Goal: Task Accomplishment & Management: Use online tool/utility

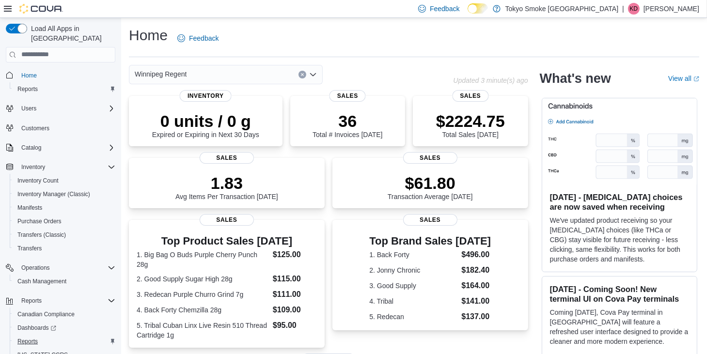
click at [30, 335] on button "Reports" at bounding box center [64, 342] width 109 height 14
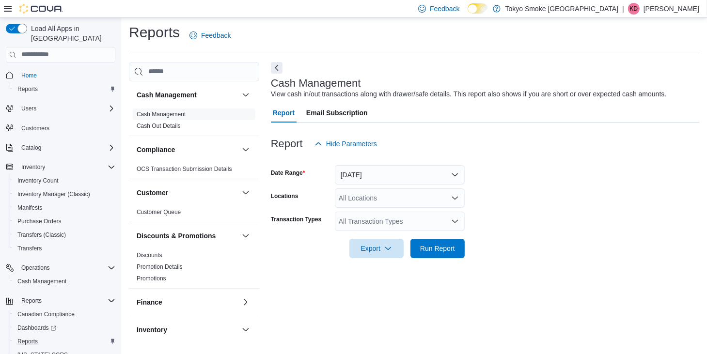
scroll to position [242, 0]
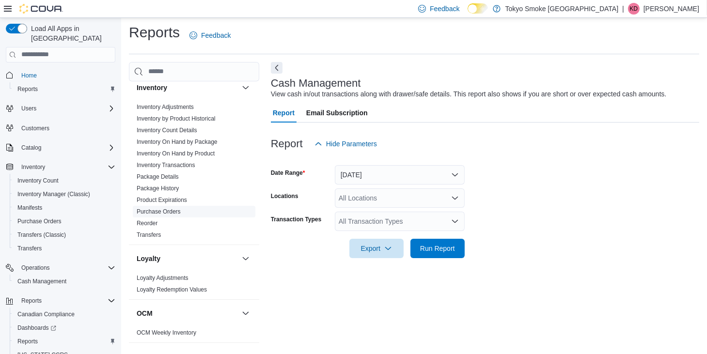
click at [164, 211] on link "Purchase Orders" at bounding box center [159, 211] width 44 height 7
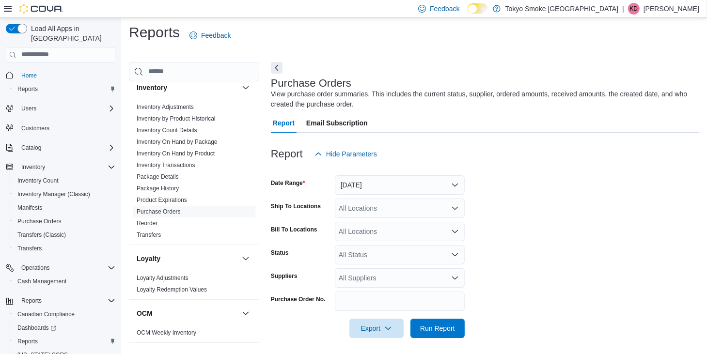
scroll to position [6, 0]
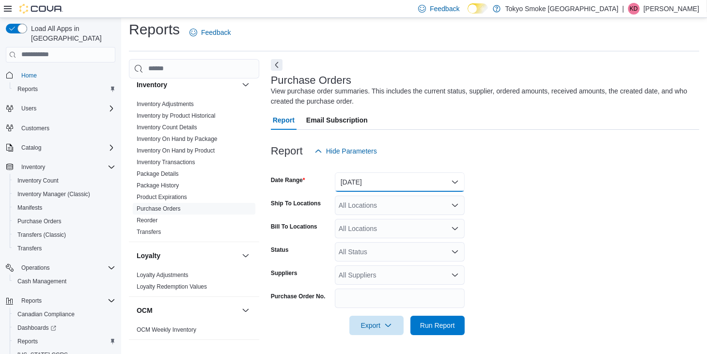
click at [349, 184] on button "[DATE]" at bounding box center [400, 181] width 130 height 19
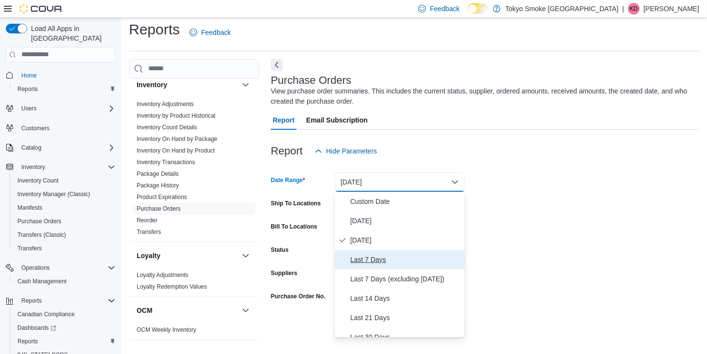
click at [371, 259] on span "Last 7 Days" at bounding box center [405, 260] width 110 height 12
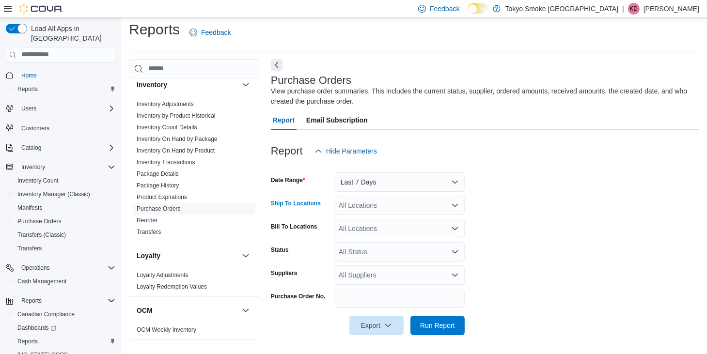
click at [370, 207] on div "All Locations" at bounding box center [400, 205] width 130 height 19
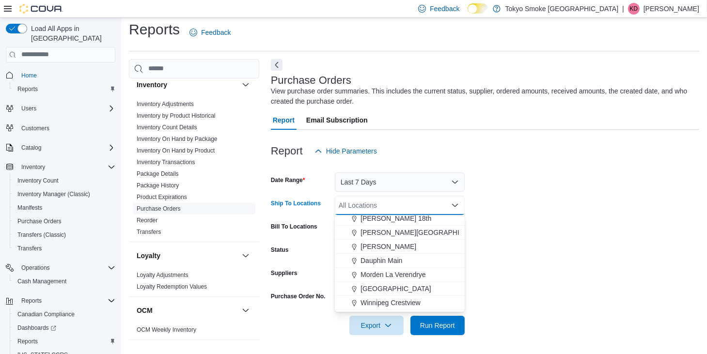
scroll to position [48, 0]
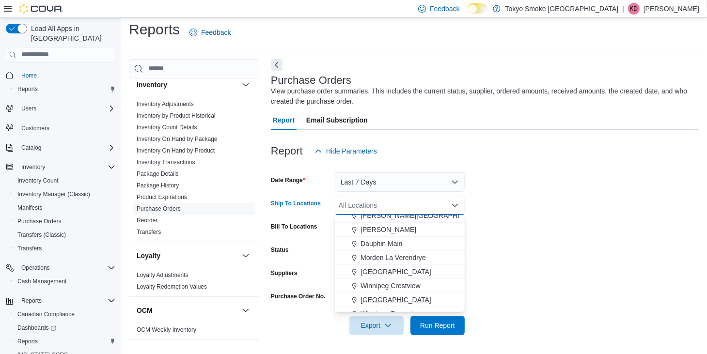
click at [422, 299] on span "[GEOGRAPHIC_DATA]" at bounding box center [395, 300] width 71 height 10
click at [451, 325] on span "Run Report" at bounding box center [437, 325] width 35 height 10
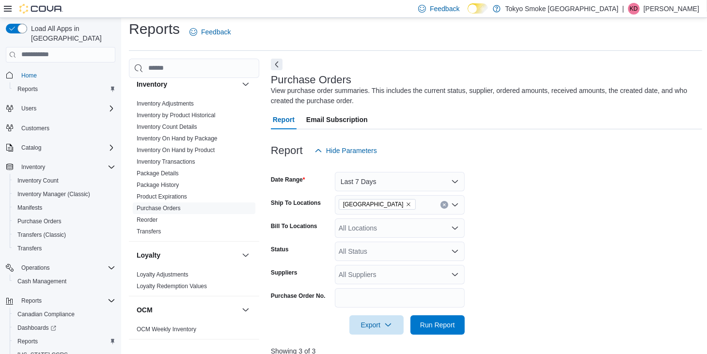
scroll to position [6, 0]
click at [437, 336] on div at bounding box center [487, 341] width 432 height 12
click at [443, 329] on span "Run Report" at bounding box center [437, 324] width 43 height 19
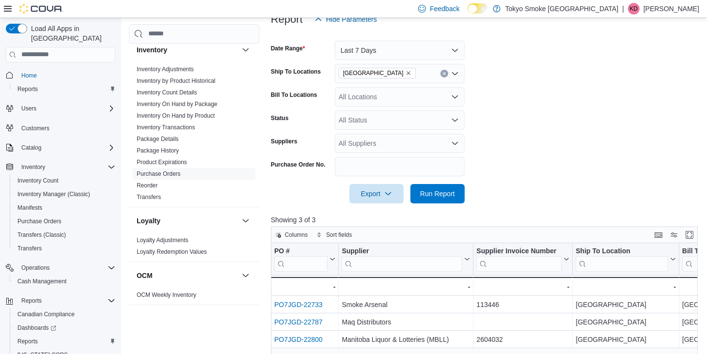
scroll to position [103, 0]
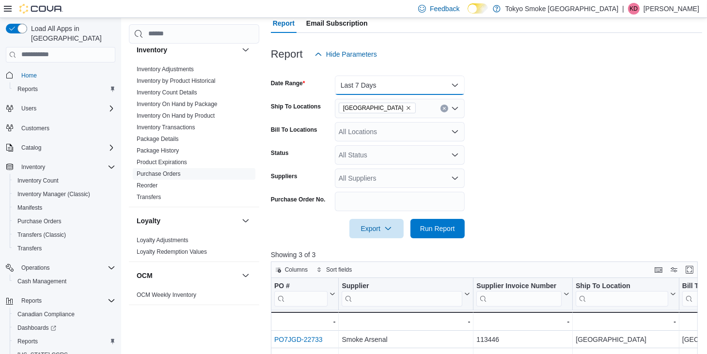
click at [386, 81] on button "Last 7 Days" at bounding box center [400, 85] width 130 height 19
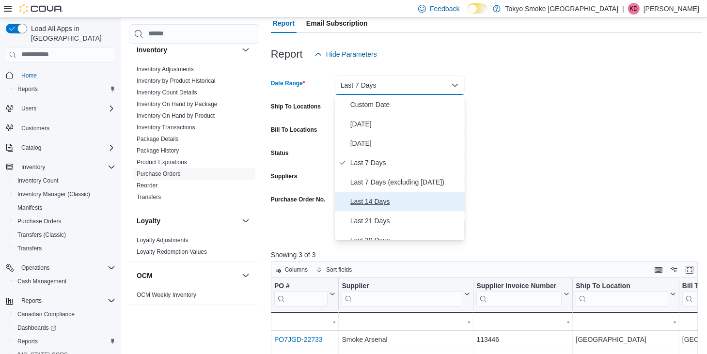
click at [370, 209] on button "Last 14 Days" at bounding box center [400, 201] width 130 height 19
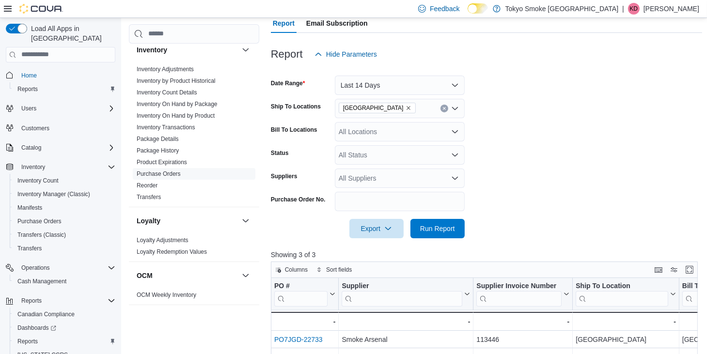
click at [584, 215] on div at bounding box center [487, 215] width 432 height 8
click at [447, 222] on span "Run Report" at bounding box center [437, 228] width 43 height 19
